Goal: Task Accomplishment & Management: Use online tool/utility

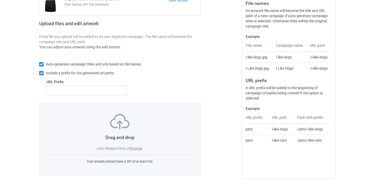
scroll to position [68, 0]
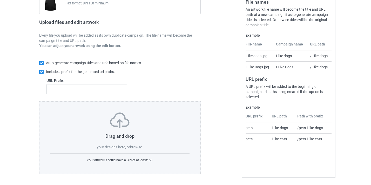
click at [143, 144] on div "Drag and drop your designs here, or browse ." at bounding box center [119, 130] width 139 height 37
click at [140, 148] on label "browse" at bounding box center [136, 147] width 12 height 4
click at [0, 0] on input "browse" at bounding box center [0, 0] width 0 height 0
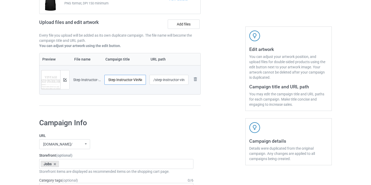
click at [138, 80] on input "Step Instructor-VinNew" at bounding box center [125, 80] width 42 height 10
type input "Step Instructor"
click at [184, 79] on input "/step-instructor-vinnew" at bounding box center [169, 80] width 39 height 10
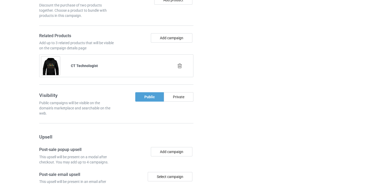
scroll to position [388, 0]
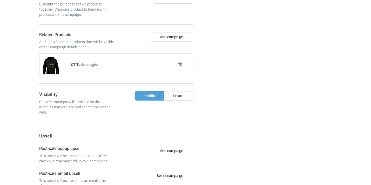
type input "/step-instructor8"
click at [181, 68] on div at bounding box center [180, 64] width 30 height 13
click at [178, 65] on icon at bounding box center [180, 64] width 6 height 5
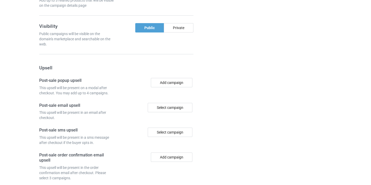
scroll to position [481, 0]
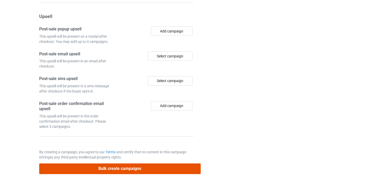
click at [173, 169] on button "Bulk create campaigns" at bounding box center [120, 168] width 162 height 11
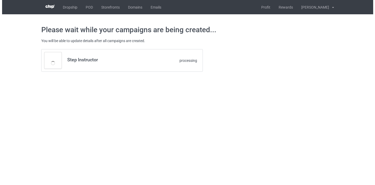
scroll to position [0, 0]
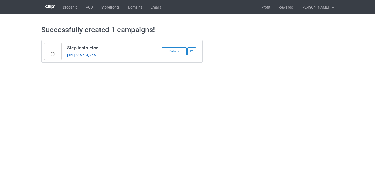
click at [97, 56] on link "[URL][DOMAIN_NAME]" at bounding box center [83, 55] width 32 height 4
